Goal: Task Accomplishment & Management: Manage account settings

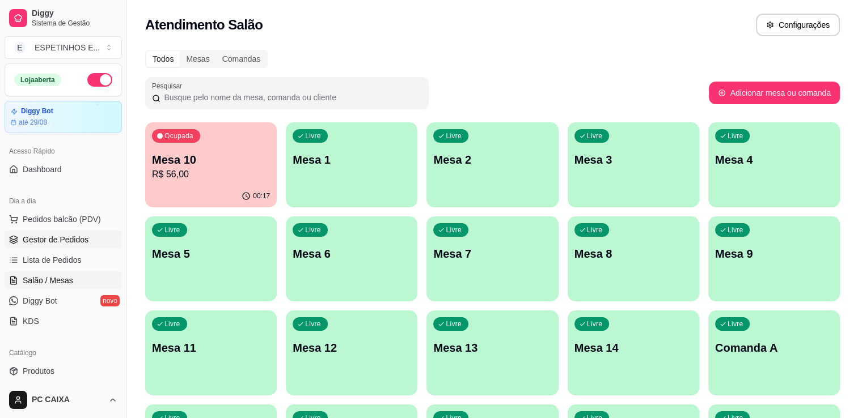
click at [28, 244] on span "Gestor de Pedidos" at bounding box center [56, 239] width 66 height 11
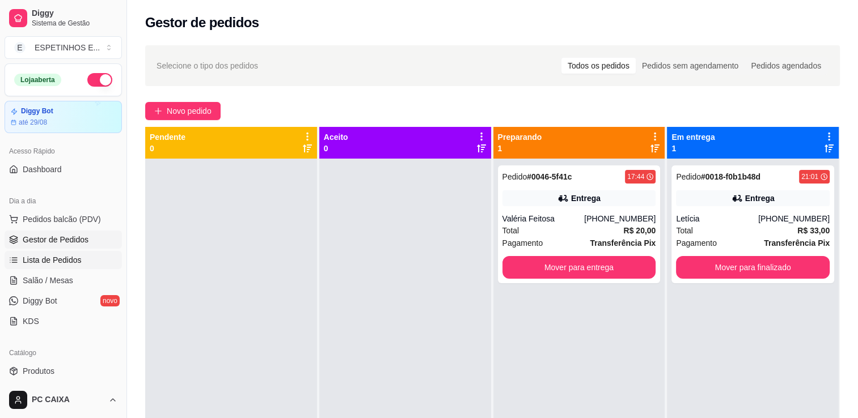
click at [100, 265] on link "Lista de Pedidos" at bounding box center [63, 260] width 117 height 18
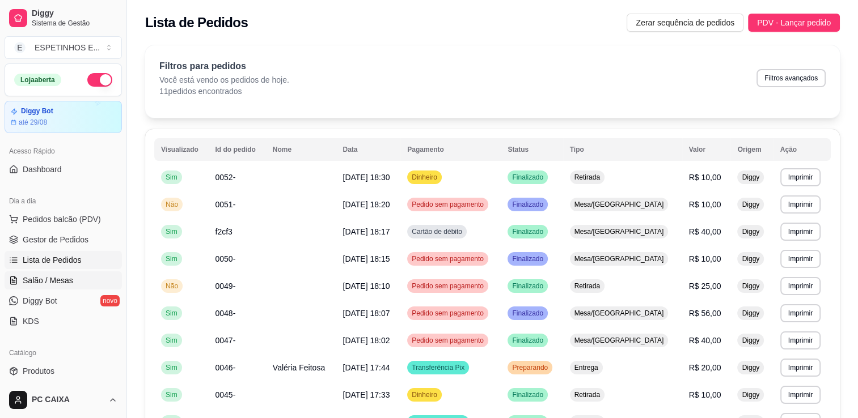
click at [98, 278] on link "Salão / Mesas" at bounding box center [63, 281] width 117 height 18
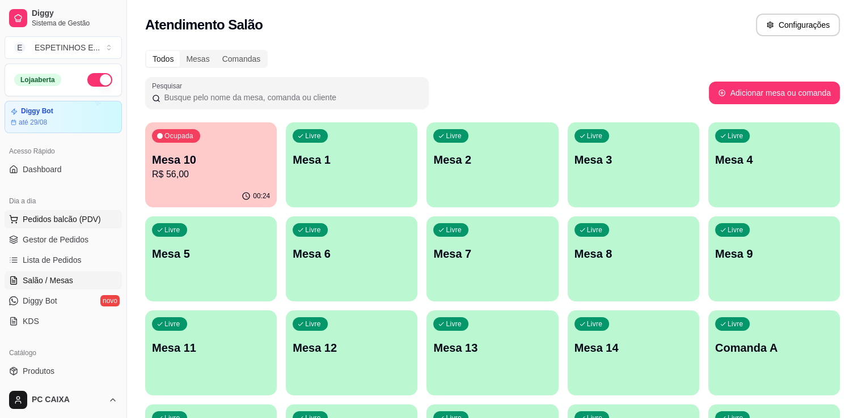
click at [74, 225] on button "Pedidos balcão (PDV)" at bounding box center [63, 219] width 117 height 18
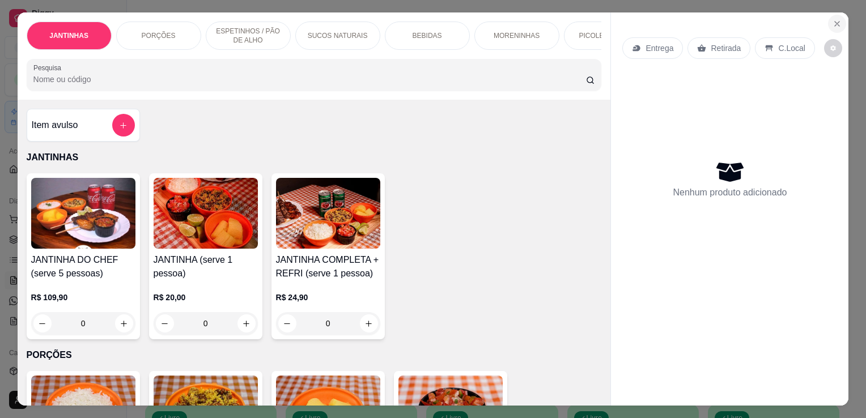
click at [833, 21] on icon "Close" at bounding box center [837, 23] width 9 height 9
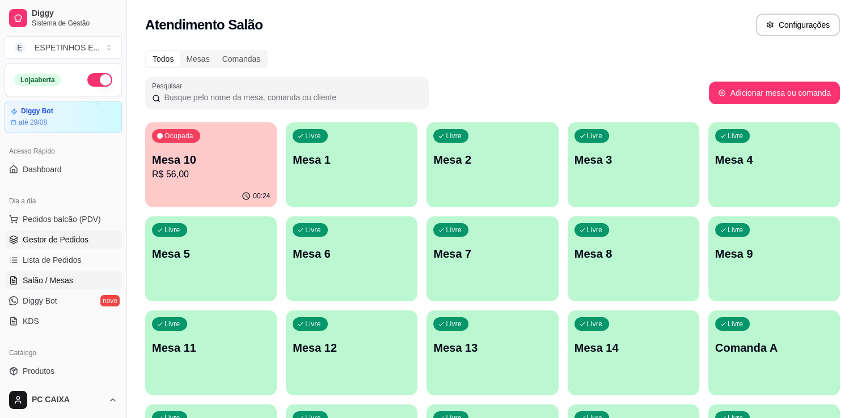
click at [71, 234] on span "Gestor de Pedidos" at bounding box center [56, 239] width 66 height 11
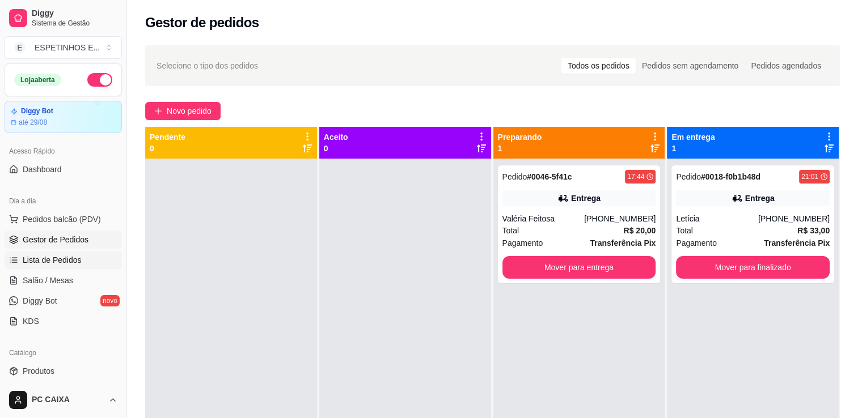
click at [77, 255] on span "Lista de Pedidos" at bounding box center [52, 260] width 59 height 11
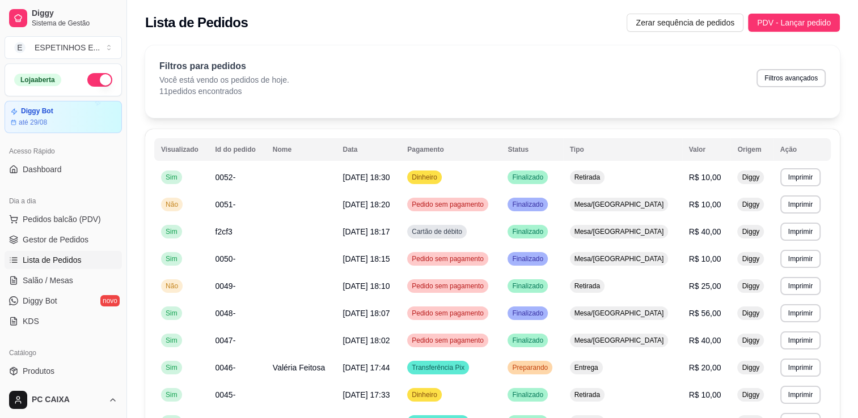
click at [77, 255] on span "Lista de Pedidos" at bounding box center [52, 260] width 59 height 11
click at [63, 279] on span "Salão / Mesas" at bounding box center [48, 280] width 50 height 11
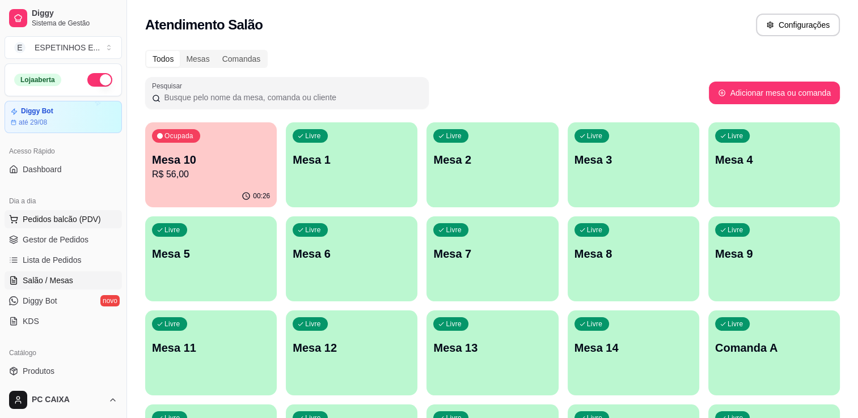
click at [44, 218] on span "Pedidos balcão (PDV)" at bounding box center [62, 219] width 78 height 11
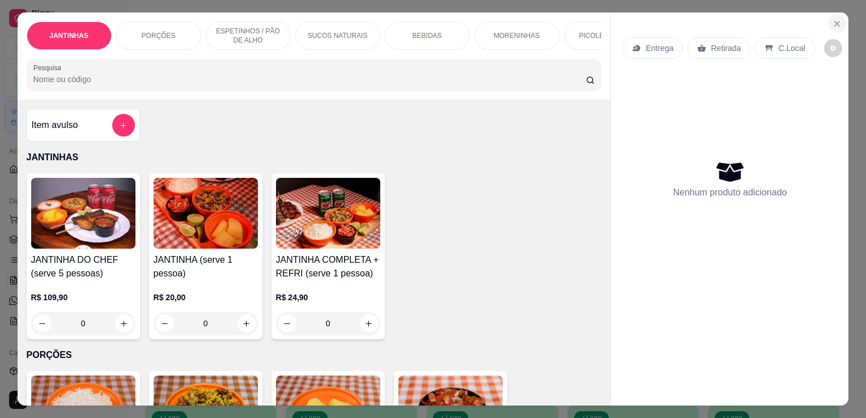
click at [523, 111] on section "JANTINHAS PORÇÕES ESPETINHOS / PÃO DE ALHO SUCOS NATURAIS BEBIDAS MORENINHAS PI…" at bounding box center [434, 209] width 832 height 394
click at [833, 19] on icon "Close" at bounding box center [837, 23] width 9 height 9
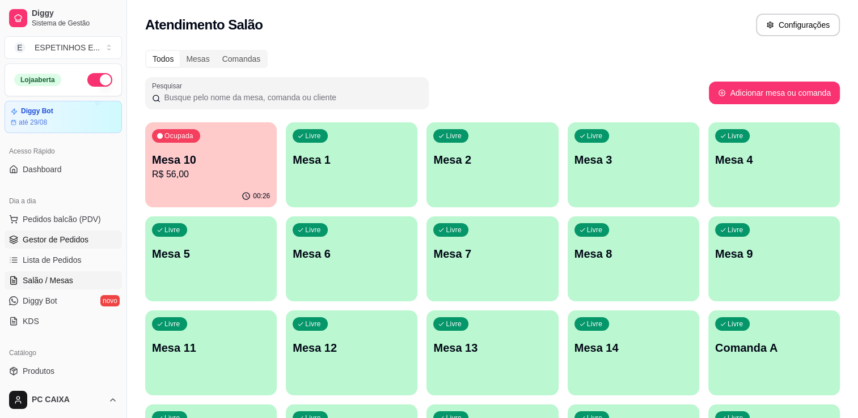
click at [49, 235] on span "Gestor de Pedidos" at bounding box center [56, 239] width 66 height 11
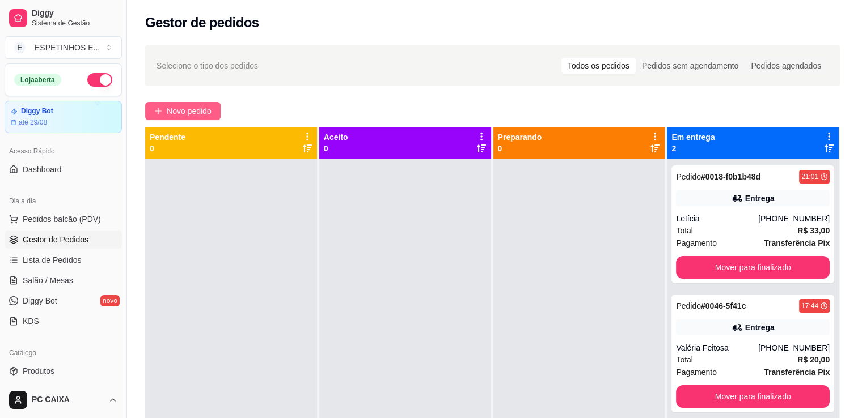
click at [164, 115] on button "Novo pedido" at bounding box center [182, 111] width 75 height 18
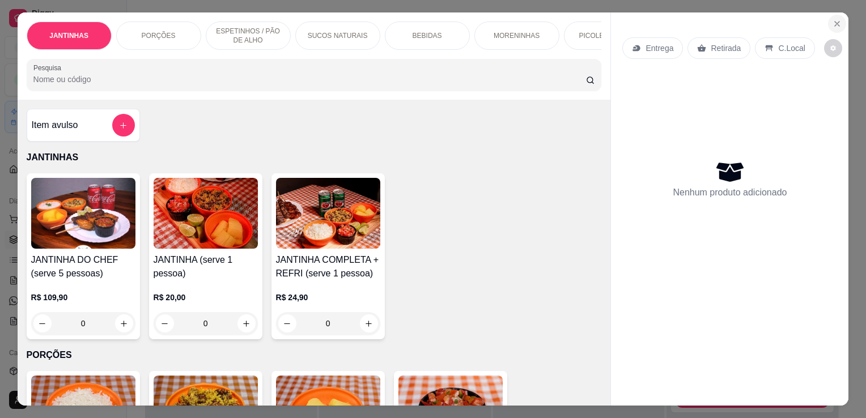
click at [828, 15] on button "Close" at bounding box center [837, 24] width 18 height 18
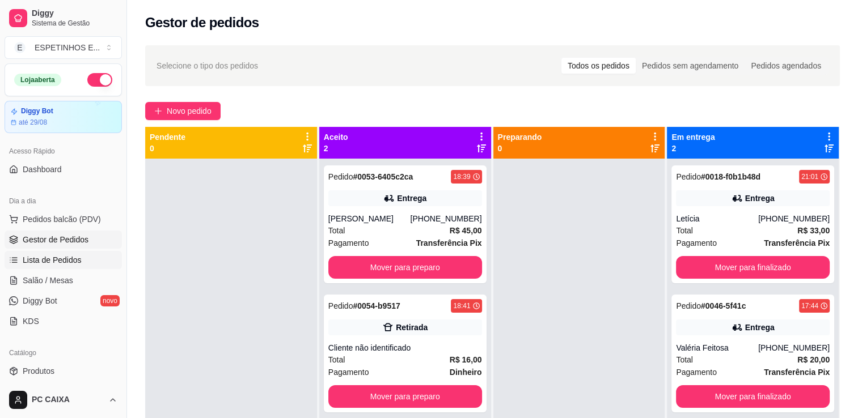
click at [55, 263] on span "Lista de Pedidos" at bounding box center [52, 260] width 59 height 11
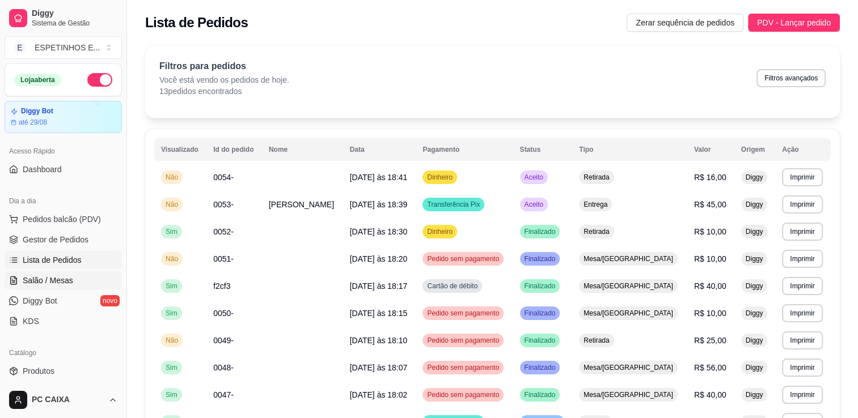
click at [56, 276] on span "Salão / Mesas" at bounding box center [48, 280] width 50 height 11
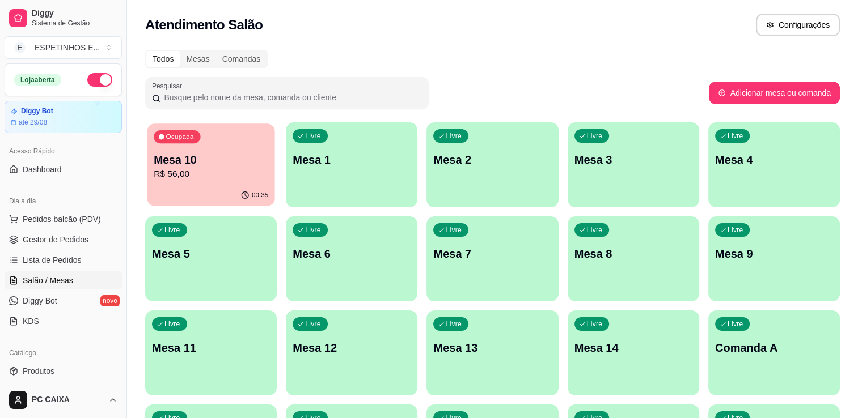
click at [154, 191] on div "00:35" at bounding box center [211, 196] width 128 height 22
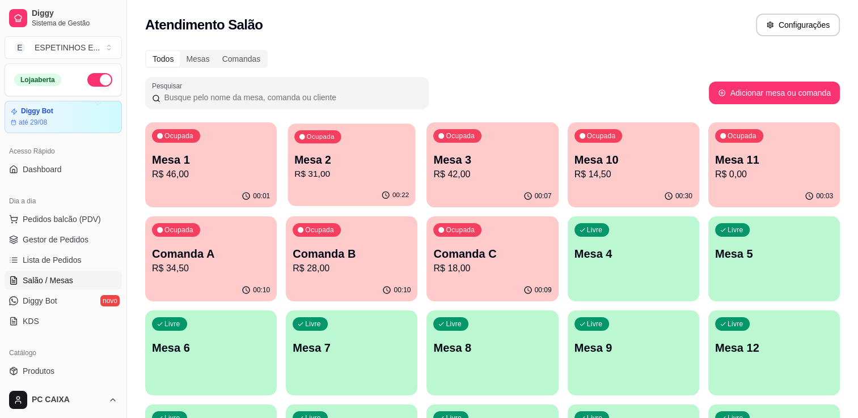
click at [323, 176] on p "R$ 31,00" at bounding box center [351, 174] width 115 height 13
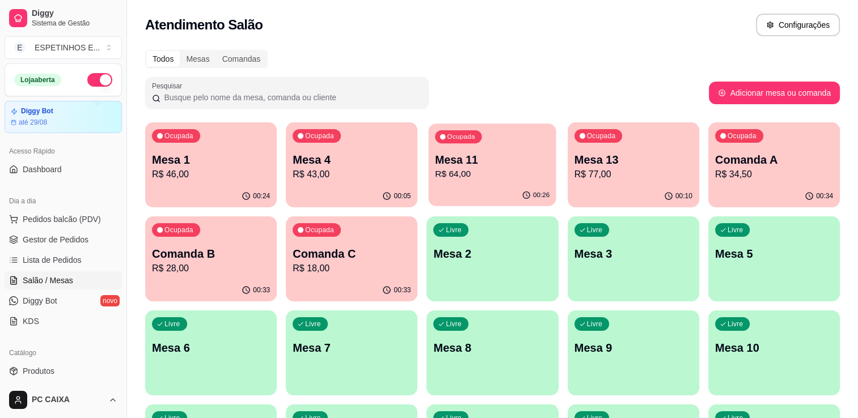
click at [471, 172] on p "R$ 64,00" at bounding box center [492, 174] width 115 height 13
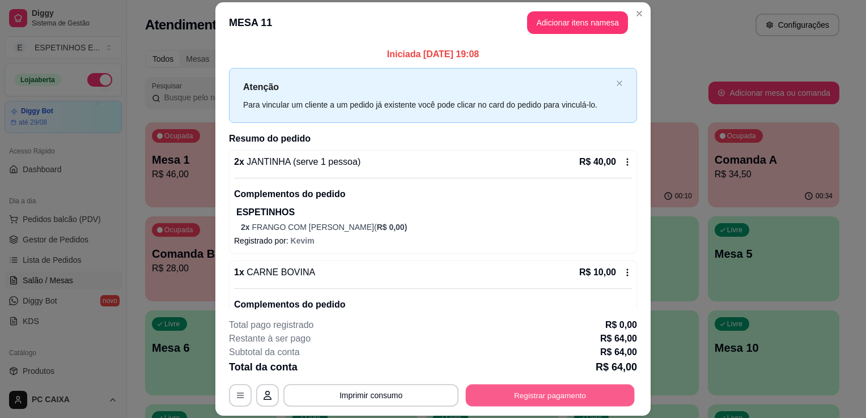
click at [488, 387] on button "Registrar pagamento" at bounding box center [550, 396] width 169 height 22
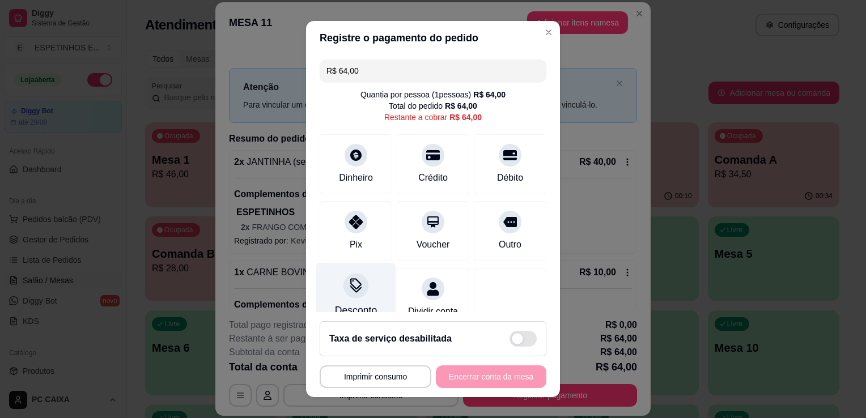
click at [344, 288] on div at bounding box center [356, 285] width 25 height 25
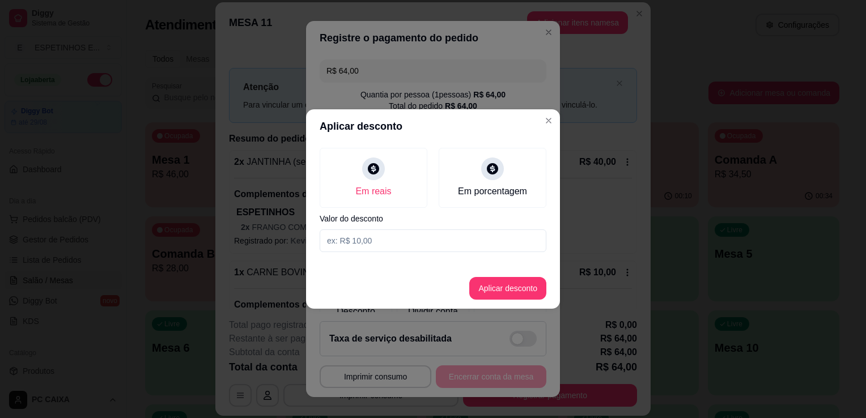
click at [376, 237] on input at bounding box center [433, 241] width 227 height 23
type input "3,00"
click at [483, 293] on button "Aplicar desconto" at bounding box center [508, 289] width 74 height 22
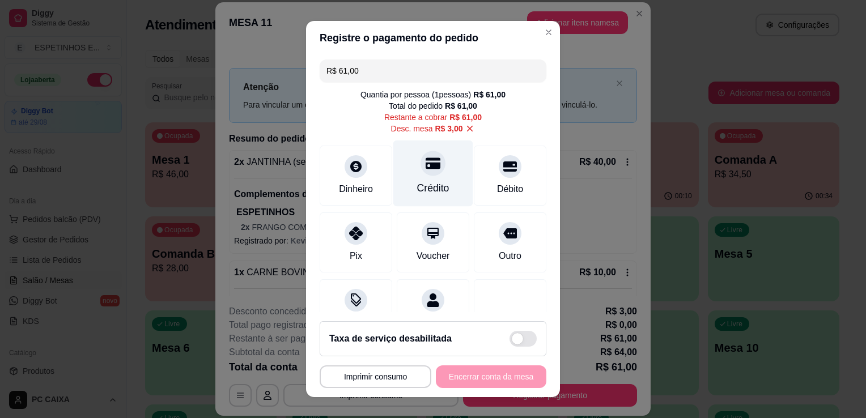
click at [437, 158] on div "Crédito" at bounding box center [434, 174] width 80 height 66
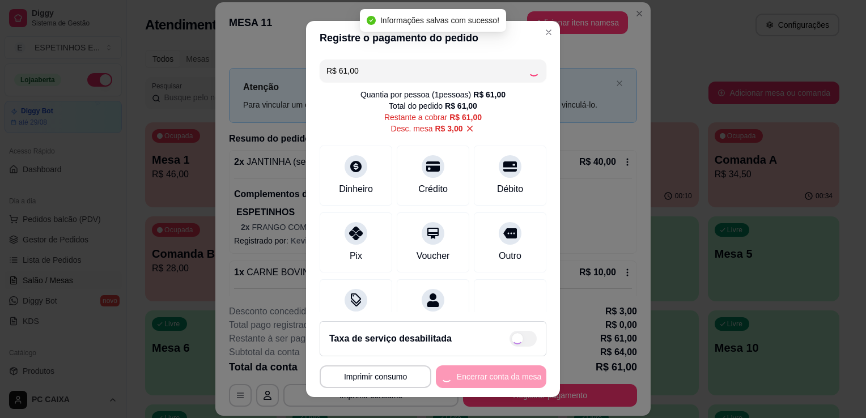
type input "R$ 0,00"
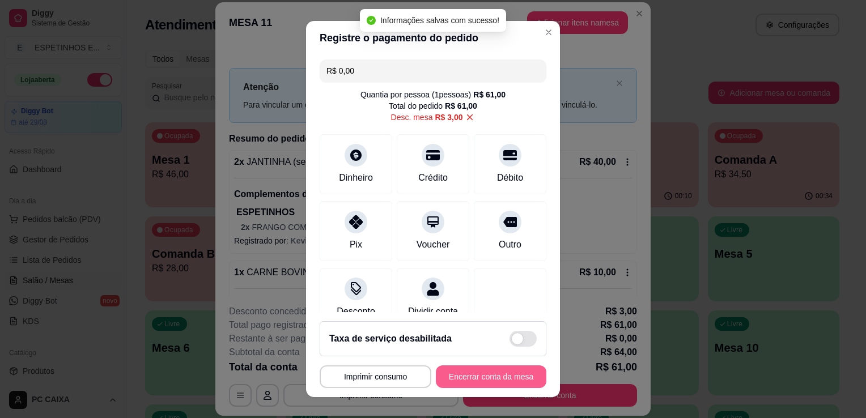
click at [498, 373] on button "Encerrar conta da mesa" at bounding box center [491, 377] width 111 height 23
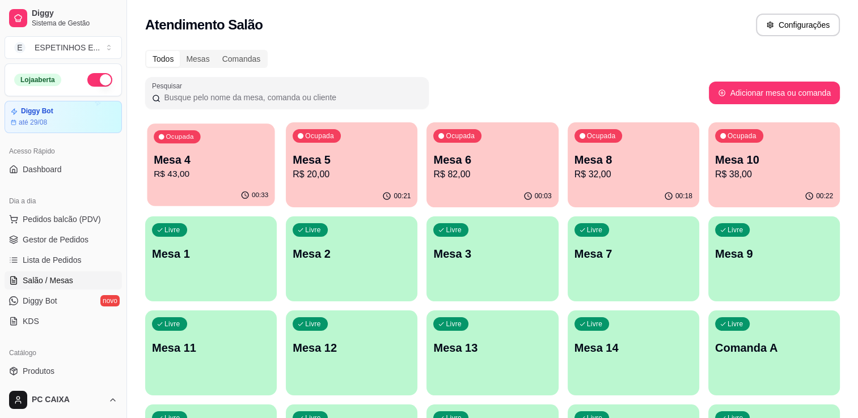
click at [170, 160] on p "Mesa 4" at bounding box center [211, 160] width 115 height 15
